Goal: Information Seeking & Learning: Learn about a topic

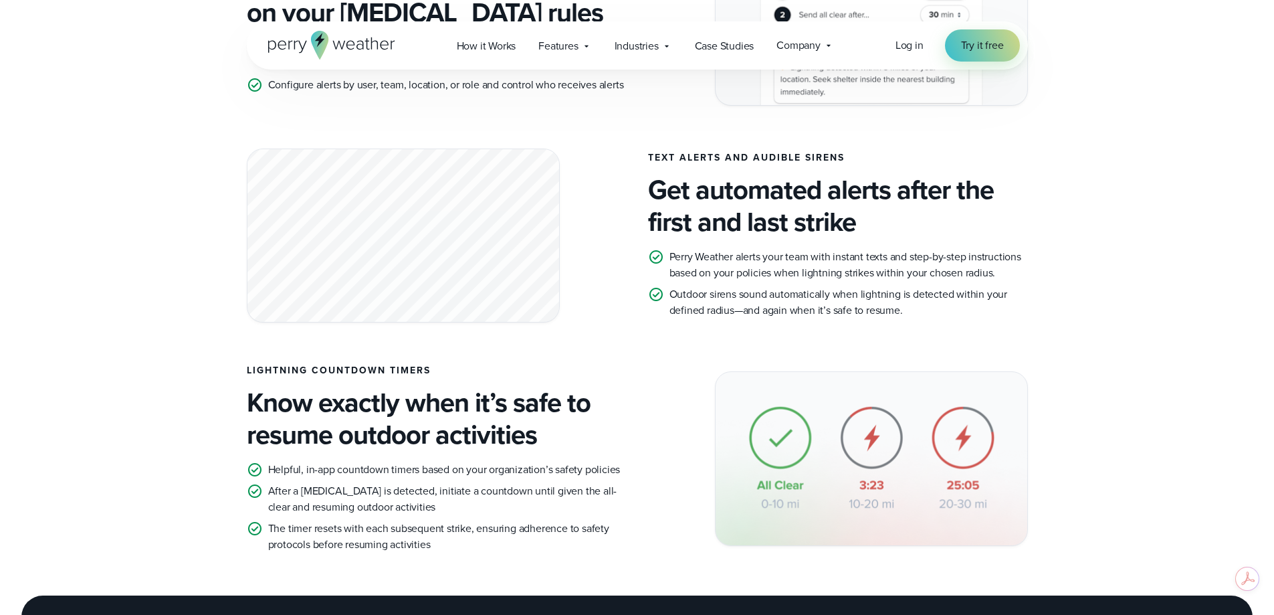
scroll to position [1070, 0]
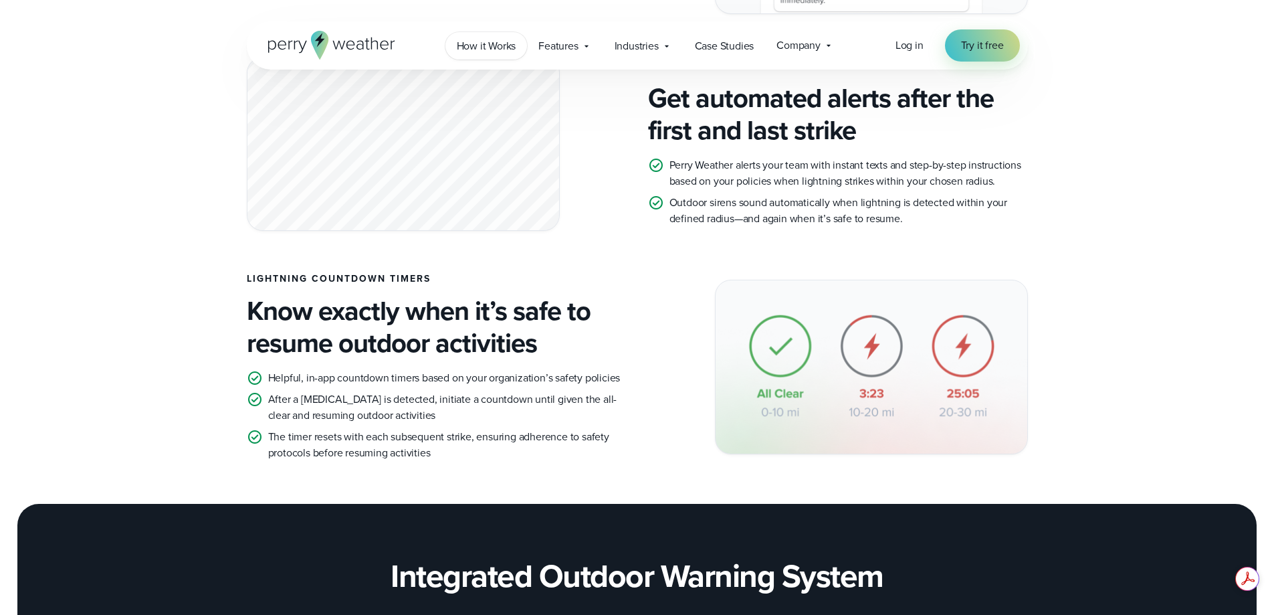
click at [477, 47] on span "How it Works" at bounding box center [487, 46] width 60 height 16
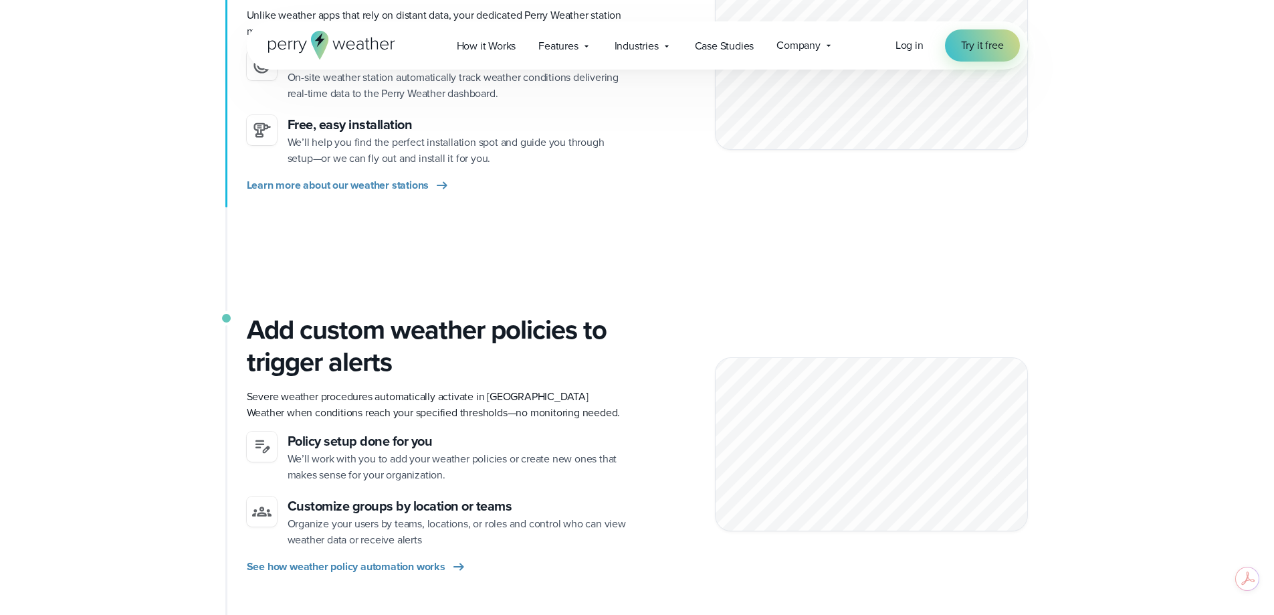
scroll to position [267, 0]
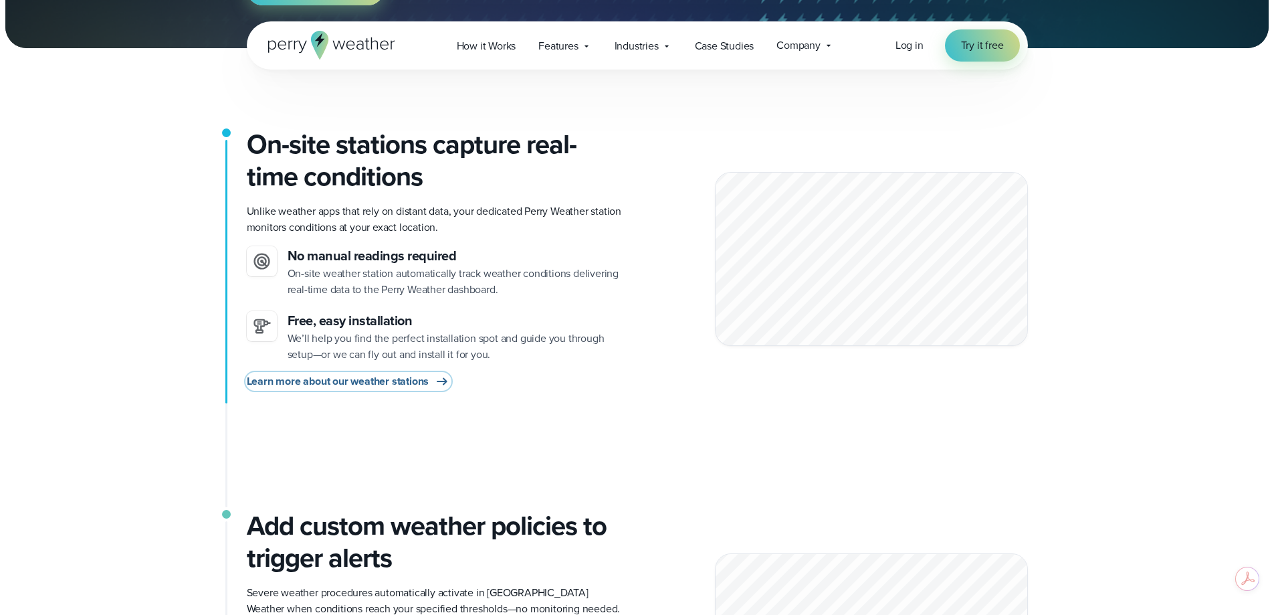
click at [397, 379] on span "Learn more about our weather stations" at bounding box center [338, 381] width 183 height 16
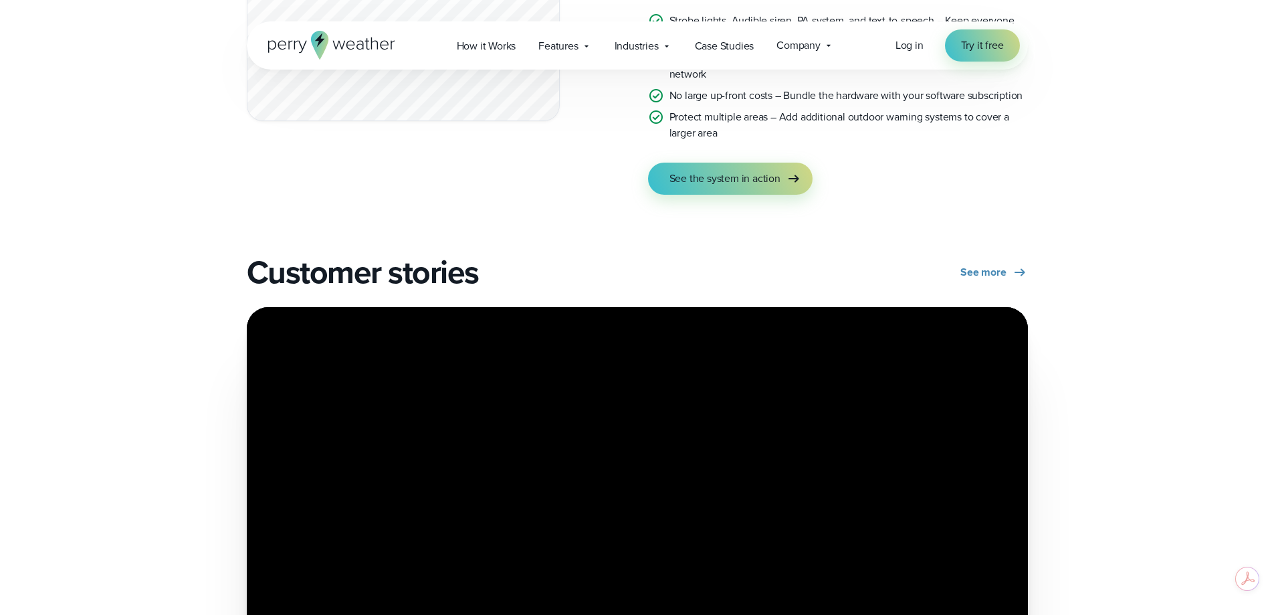
scroll to position [2675, 0]
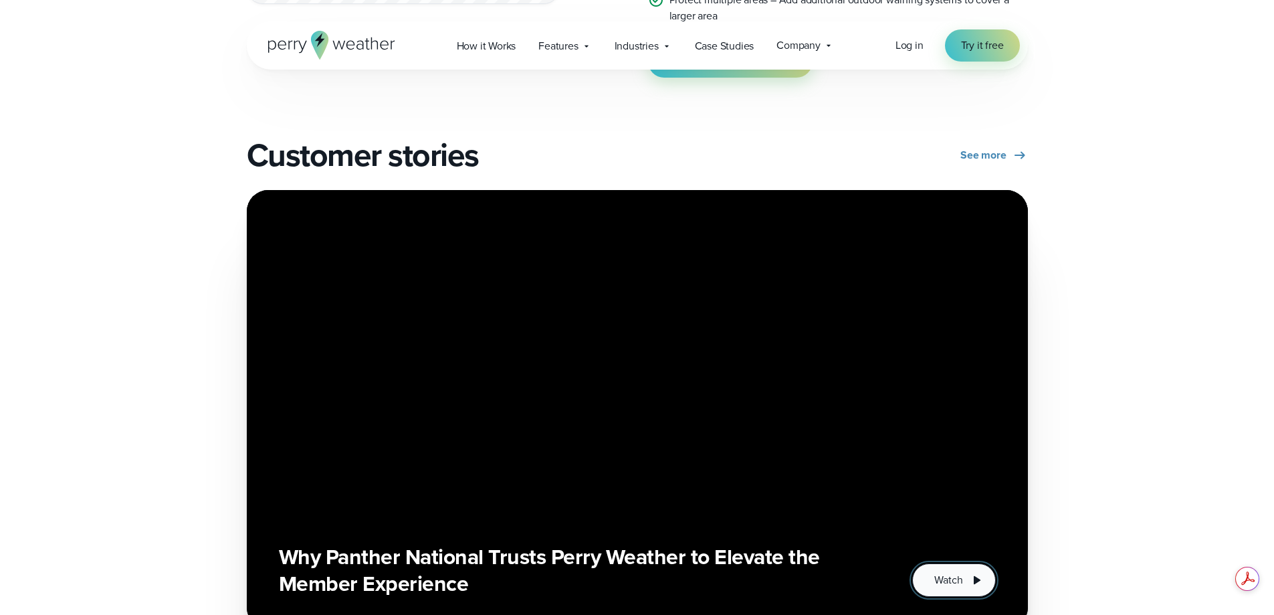
click at [926, 580] on button "Watch" at bounding box center [953, 579] width 83 height 33
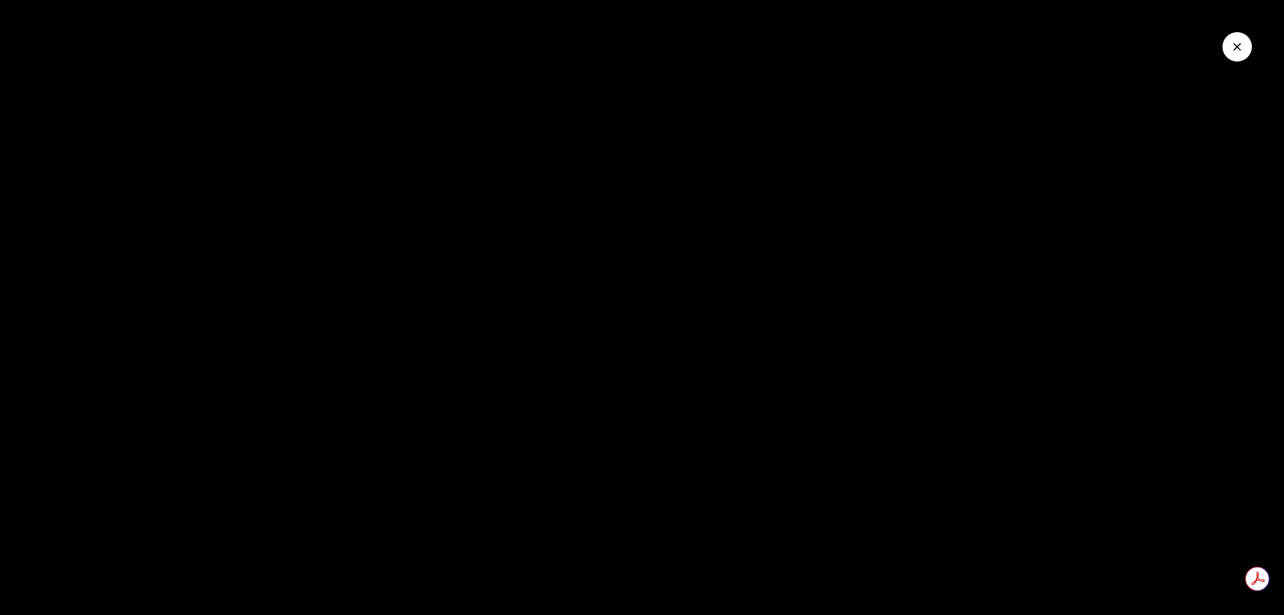
click at [714, 395] on div at bounding box center [642, 307] width 1284 height 615
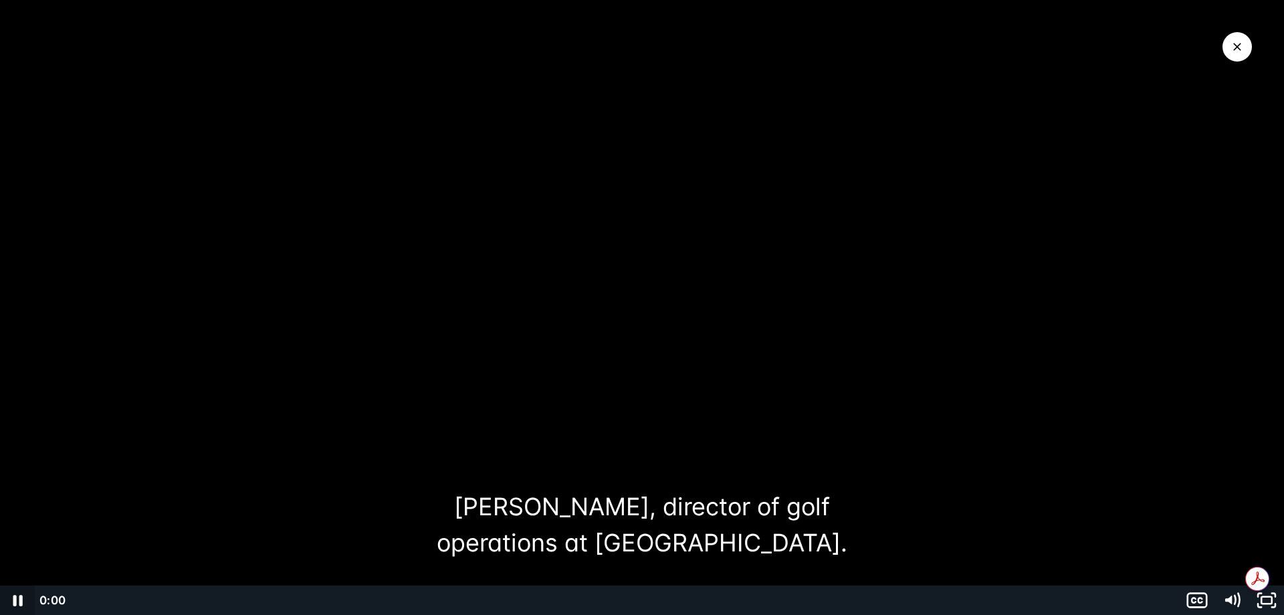
click at [29, 602] on div "0:00 0:00" at bounding box center [642, 599] width 1284 height 29
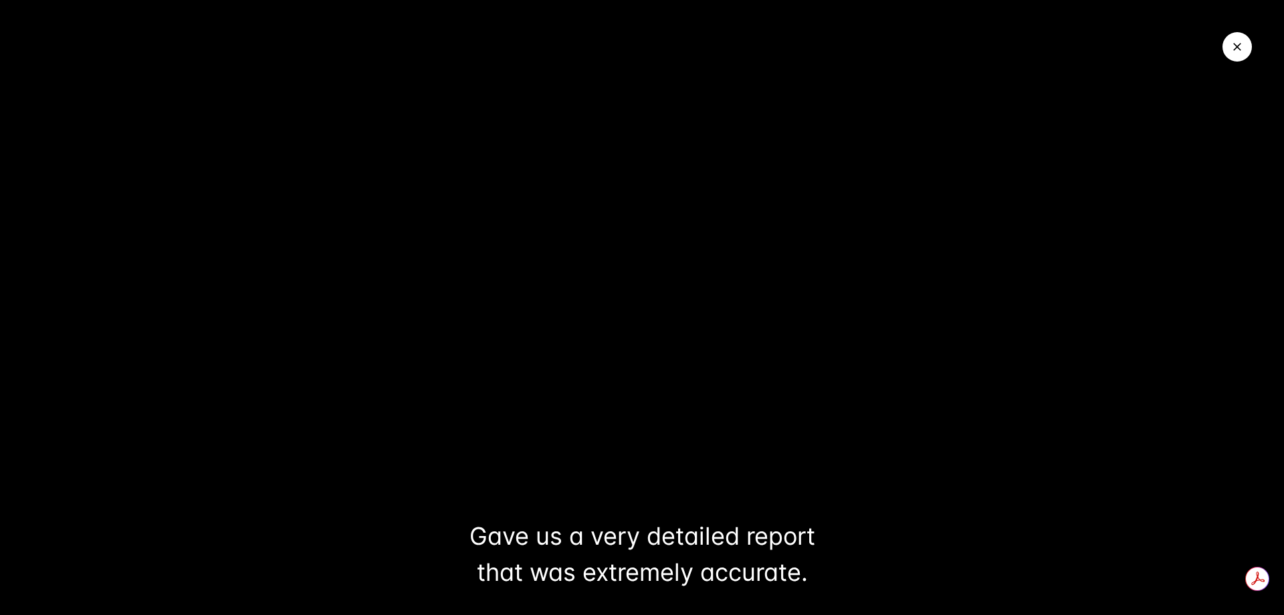
click at [1247, 49] on button "Close Video" at bounding box center [1236, 46] width 29 height 29
